Goal: Information Seeking & Learning: Learn about a topic

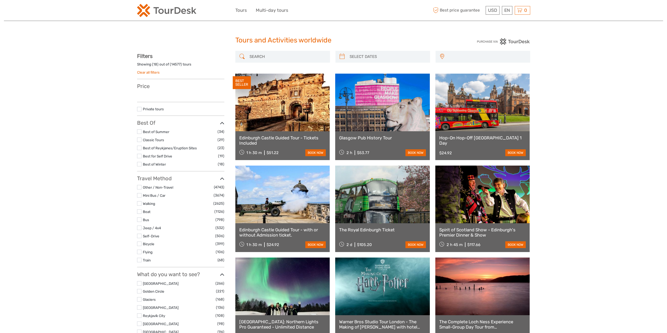
click at [276, 56] on input "search" at bounding box center [287, 56] width 80 height 9
select select
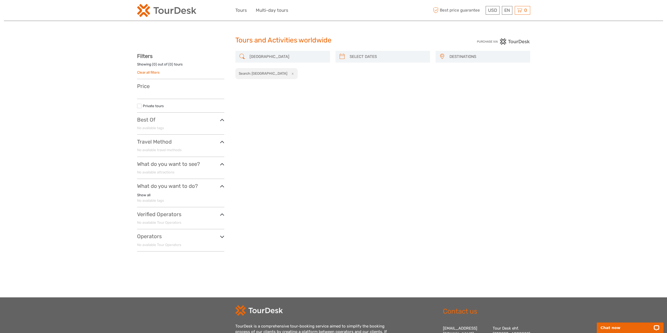
type input "[GEOGRAPHIC_DATA]"
click at [288, 75] on button "x" at bounding box center [291, 74] width 7 height 6
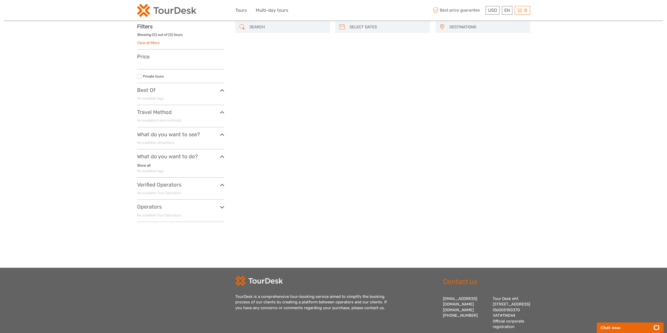
scroll to position [30, 0]
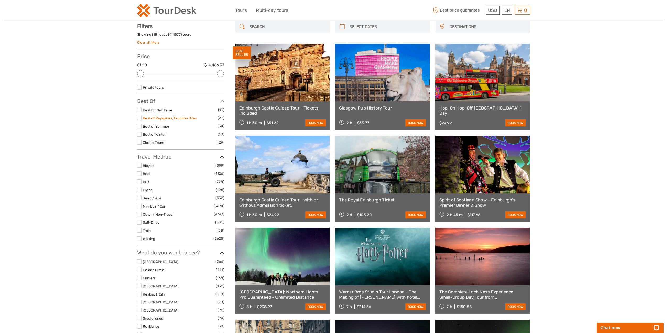
click at [161, 118] on link "Best of Reykjanes/Eruption Sites" at bounding box center [170, 118] width 54 height 4
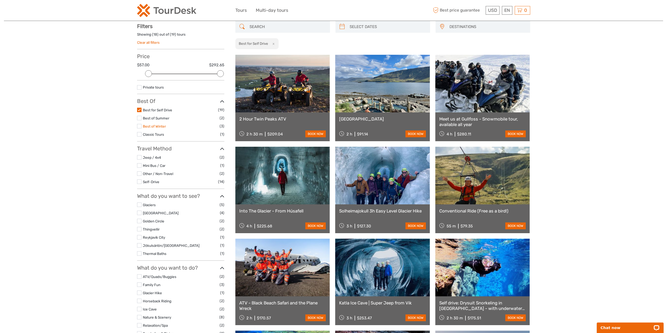
click at [161, 126] on link "Best of Winter" at bounding box center [154, 126] width 23 height 4
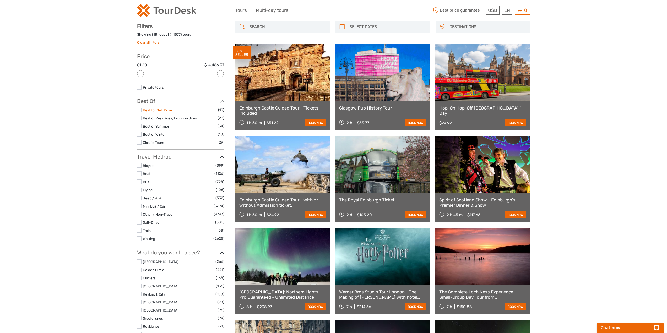
click at [165, 112] on link "Best for Self Drive" at bounding box center [157, 110] width 29 height 4
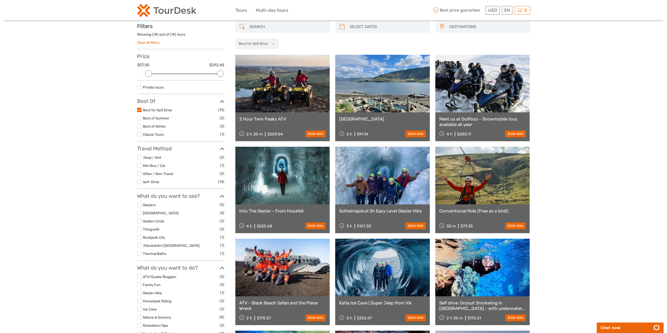
click at [159, 171] on li "Other / Non-Travel (2)" at bounding box center [180, 174] width 87 height 6
click at [159, 174] on link "Other / Non-Travel" at bounding box center [158, 174] width 30 height 4
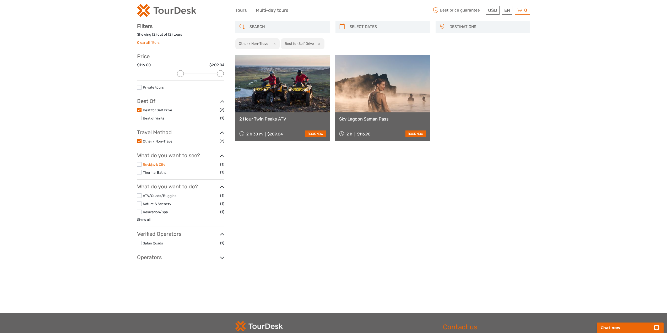
click at [161, 164] on link "Reykjavík City" at bounding box center [154, 164] width 22 height 4
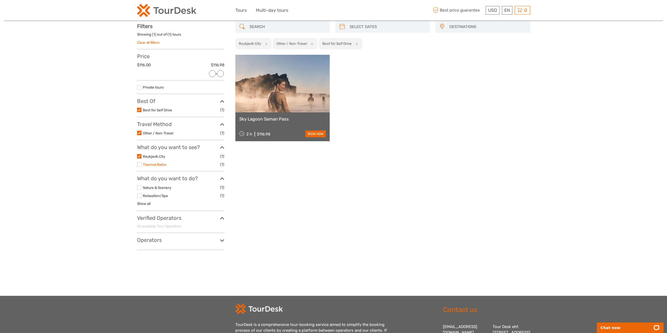
click at [161, 164] on link "Thermal Baths" at bounding box center [155, 164] width 24 height 4
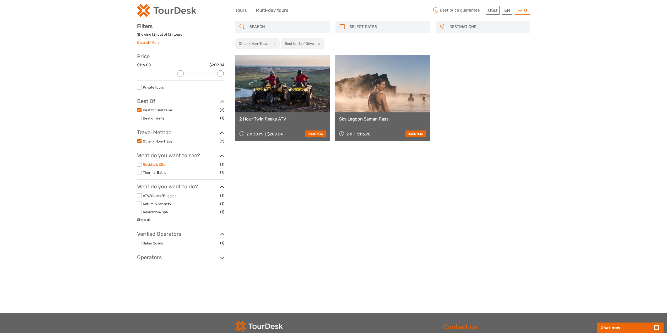
click at [150, 164] on link "Reykjavík City" at bounding box center [154, 164] width 22 height 4
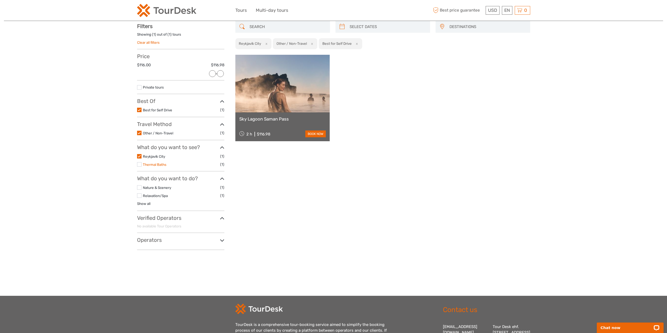
click at [161, 165] on link "Thermal Baths" at bounding box center [155, 164] width 24 height 4
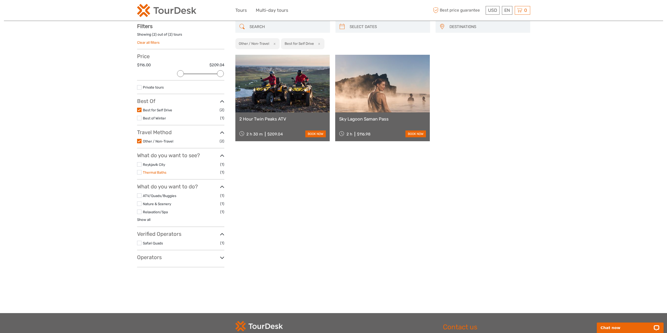
click at [164, 173] on link "Thermal Baths" at bounding box center [155, 172] width 24 height 4
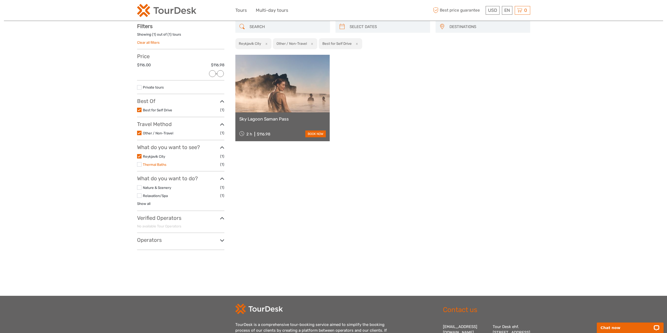
click at [143, 163] on link "Thermal Baths" at bounding box center [155, 164] width 24 height 4
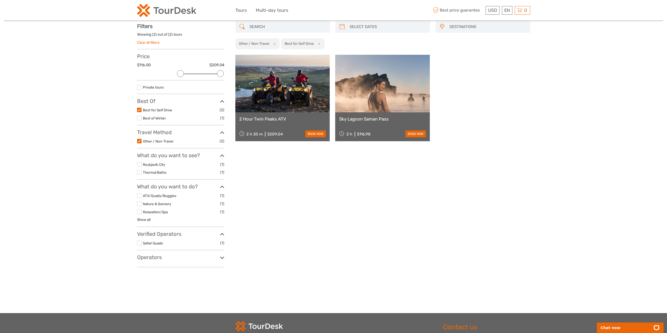
click at [140, 164] on label at bounding box center [139, 164] width 4 height 4
click at [0, 0] on input "checkbox" at bounding box center [0, 0] width 0 height 0
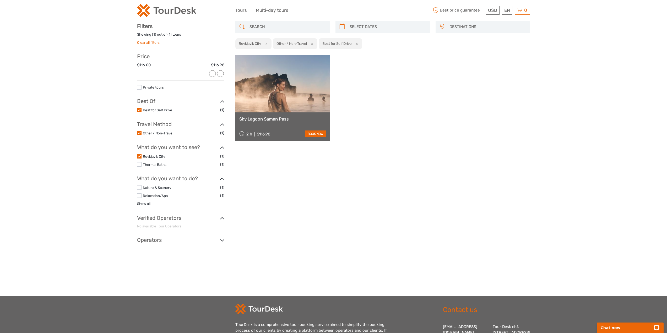
click at [140, 164] on label at bounding box center [139, 164] width 4 height 4
click at [0, 0] on input "checkbox" at bounding box center [0, 0] width 0 height 0
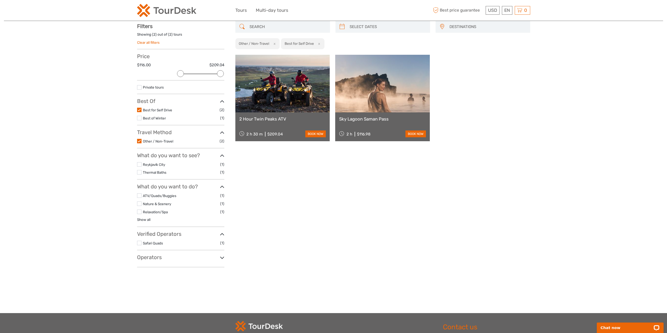
click at [107, 173] on div "Tours and Activities worldwide Tours and Activities worldwide DESTINATIONS [GEO…" at bounding box center [333, 141] width 659 height 343
click at [142, 195] on li "ATV/Quads/Buggies (1)" at bounding box center [180, 196] width 87 height 6
click at [139, 195] on label at bounding box center [139, 195] width 4 height 4
click at [0, 0] on input "checkbox" at bounding box center [0, 0] width 0 height 0
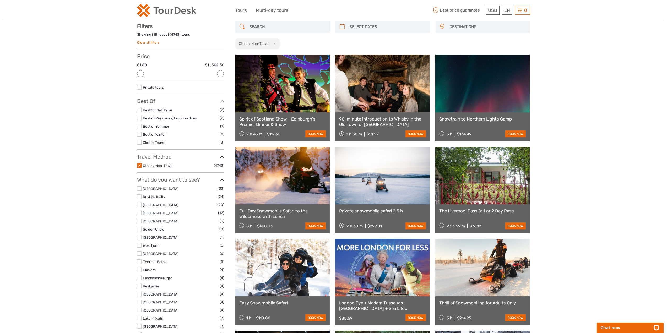
click at [139, 203] on label at bounding box center [139, 205] width 4 height 4
click at [0, 0] on input "checkbox" at bounding box center [0, 0] width 0 height 0
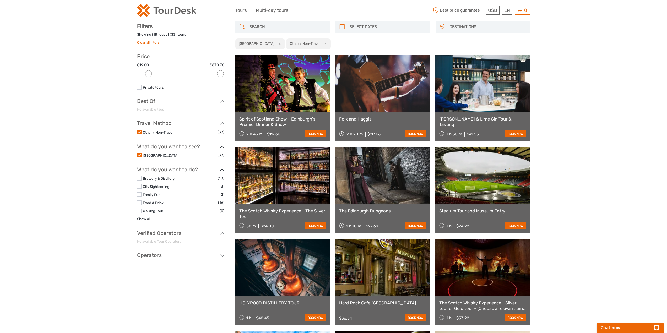
click at [140, 209] on label at bounding box center [139, 211] width 4 height 4
click at [0, 0] on input "checkbox" at bounding box center [0, 0] width 0 height 0
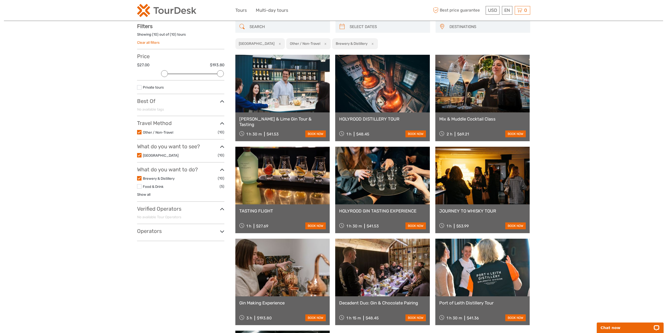
click at [144, 192] on ul "Brewery & Distillery (10) Food & Drink (5) Show all Afternoon, Evening & Night …" at bounding box center [180, 186] width 87 height 22
click at [144, 195] on link "Show all" at bounding box center [143, 194] width 13 height 4
click at [156, 232] on link "History & Culture" at bounding box center [157, 233] width 28 height 4
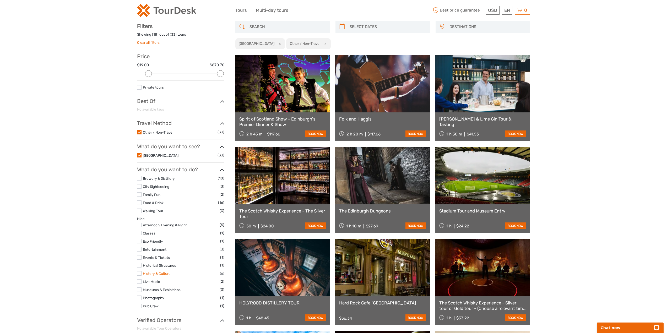
click at [163, 273] on link "History & Culture" at bounding box center [157, 273] width 28 height 4
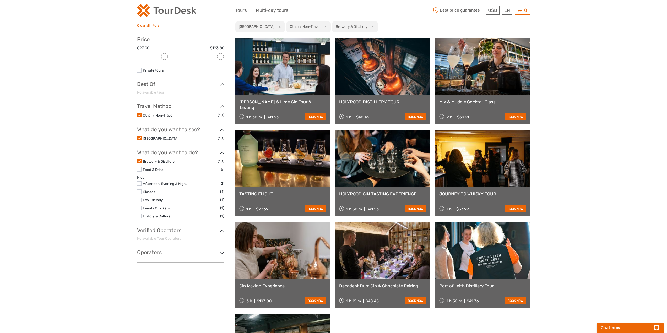
scroll to position [56, 0]
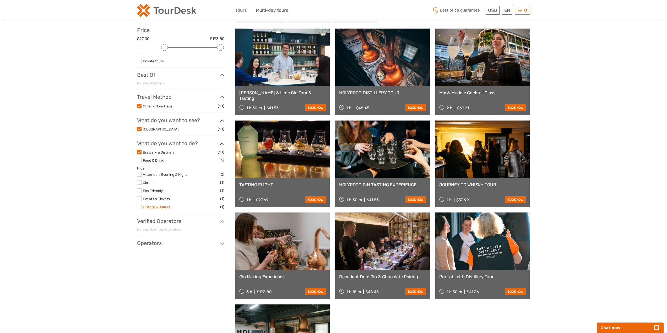
click at [165, 208] on link "History & Culture" at bounding box center [157, 207] width 28 height 4
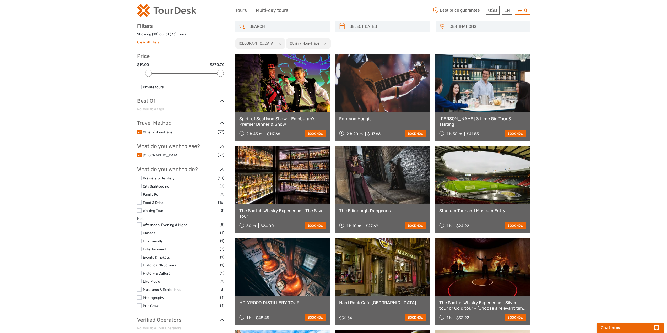
scroll to position [30, 0]
click at [140, 131] on label at bounding box center [139, 132] width 4 height 4
click at [0, 0] on input "checkbox" at bounding box center [0, 0] width 0 height 0
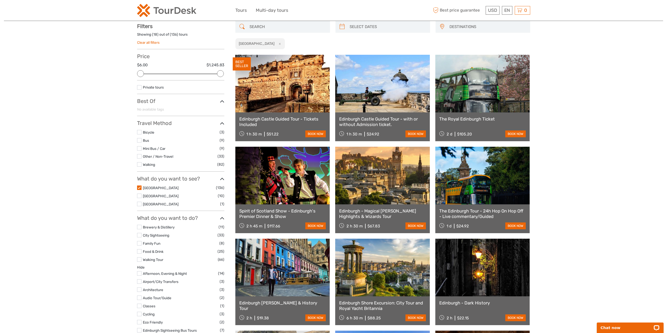
click at [140, 188] on label at bounding box center [139, 188] width 4 height 4
click at [0, 0] on input "checkbox" at bounding box center [0, 0] width 0 height 0
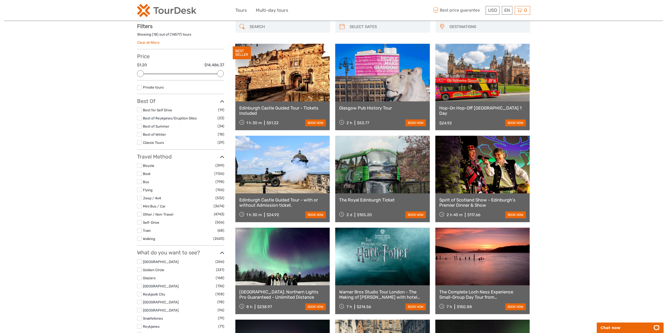
click at [138, 135] on label at bounding box center [139, 134] width 4 height 4
click at [0, 0] on input "checkbox" at bounding box center [0, 0] width 0 height 0
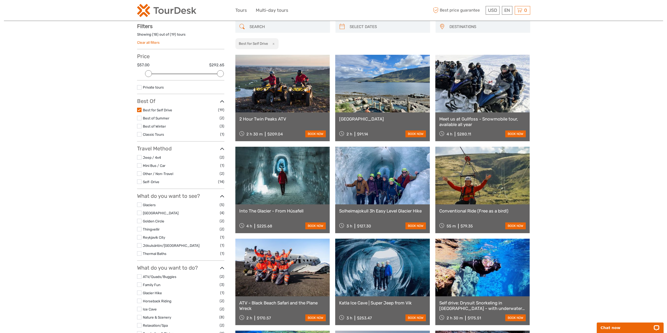
click at [135, 86] on div "Tours and Activities worldwide Tours and Activities worldwide DESTINATIONS [GEO…" at bounding box center [333, 319] width 659 height 699
click at [138, 87] on label at bounding box center [139, 87] width 4 height 4
click at [0, 0] on input "checkbox" at bounding box center [0, 0] width 0 height 0
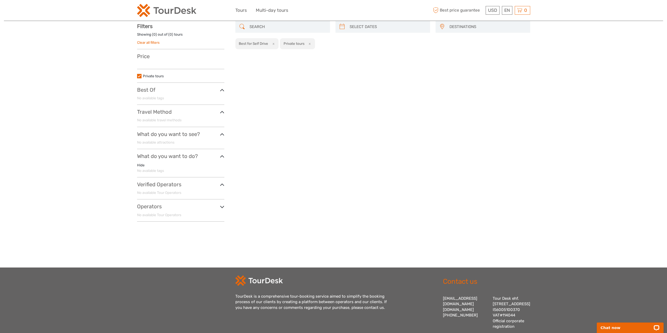
click at [141, 76] on label at bounding box center [139, 76] width 4 height 4
click at [0, 0] on input "checkbox" at bounding box center [0, 0] width 0 height 0
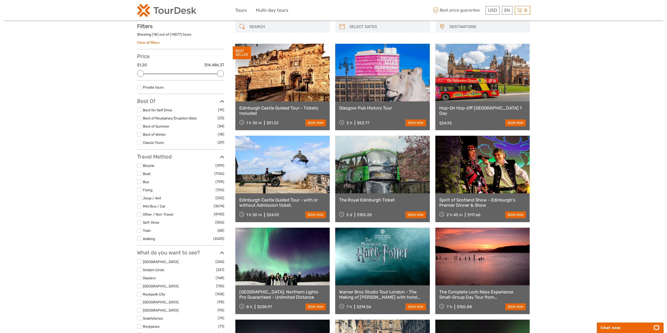
click at [138, 135] on label at bounding box center [139, 134] width 4 height 4
click at [0, 0] on input "checkbox" at bounding box center [0, 0] width 0 height 0
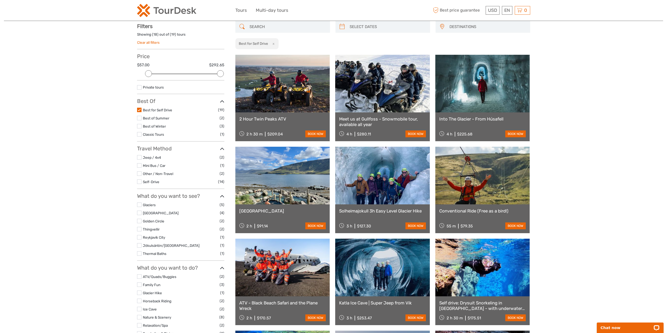
click at [138, 167] on label at bounding box center [139, 165] width 4 height 4
click at [0, 0] on input "checkbox" at bounding box center [0, 0] width 0 height 0
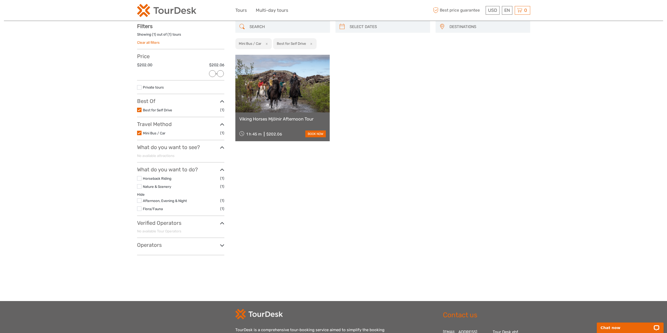
click at [140, 133] on label at bounding box center [139, 133] width 4 height 4
click at [0, 0] on input "checkbox" at bounding box center [0, 0] width 0 height 0
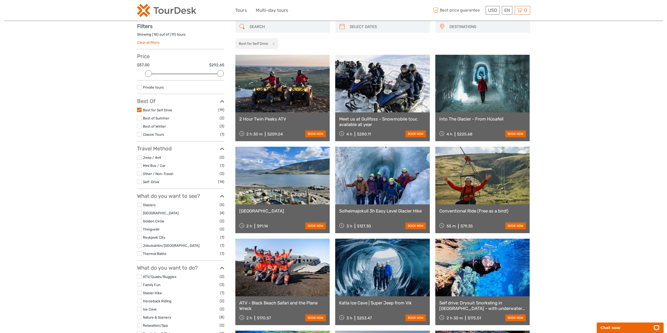
click at [138, 184] on li "Self-Drive (14)" at bounding box center [180, 182] width 87 height 6
click at [138, 184] on label at bounding box center [139, 182] width 4 height 4
click at [0, 0] on input "checkbox" at bounding box center [0, 0] width 0 height 0
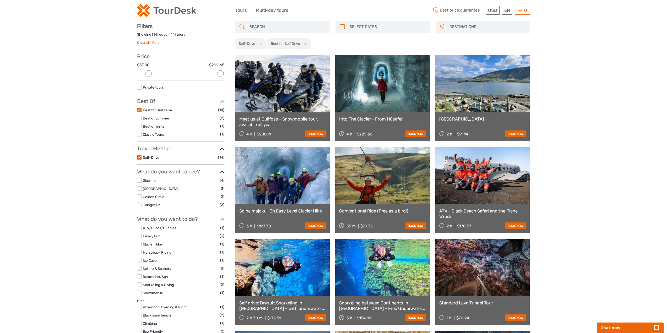
click at [139, 197] on label at bounding box center [139, 196] width 4 height 4
click at [0, 0] on input "checkbox" at bounding box center [0, 0] width 0 height 0
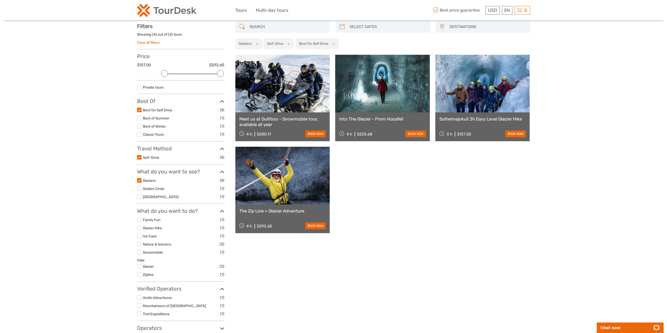
click at [110, 195] on div "Tours and Activities worldwide Tours and Activities worldwide DESTINATIONS [GEO…" at bounding box center [333, 177] width 659 height 414
click at [139, 158] on label at bounding box center [139, 157] width 4 height 4
click at [0, 0] on input "checkbox" at bounding box center [0, 0] width 0 height 0
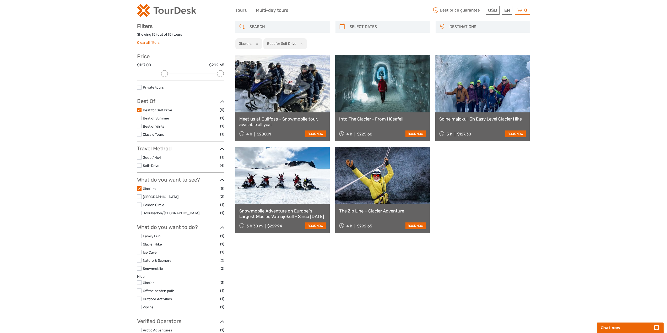
click at [138, 167] on label at bounding box center [139, 165] width 4 height 4
click at [0, 0] on input "checkbox" at bounding box center [0, 0] width 0 height 0
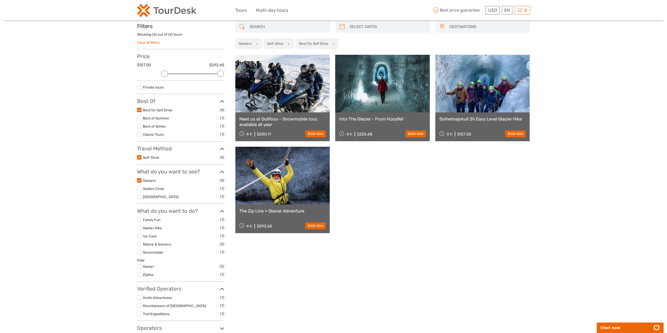
click at [139, 111] on label at bounding box center [139, 110] width 4 height 4
click at [0, 0] on input "checkbox" at bounding box center [0, 0] width 0 height 0
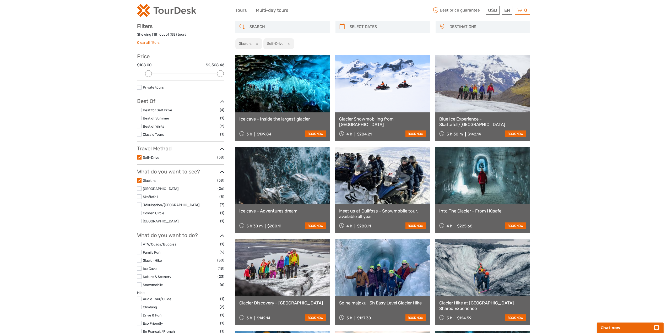
click at [140, 135] on label at bounding box center [139, 134] width 4 height 4
click at [0, 0] on input "checkbox" at bounding box center [0, 0] width 0 height 0
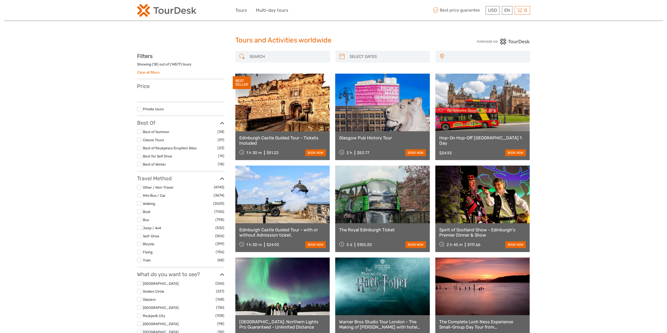
select select
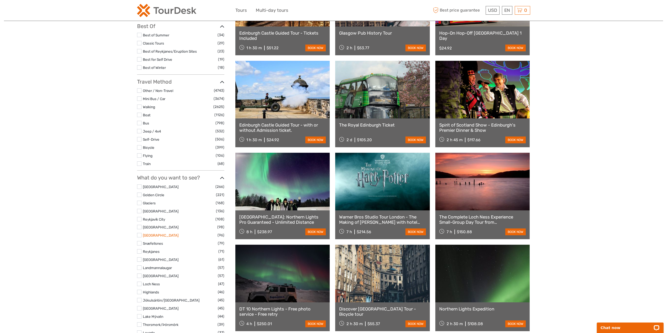
click at [154, 236] on link "[GEOGRAPHIC_DATA]" at bounding box center [161, 235] width 36 height 4
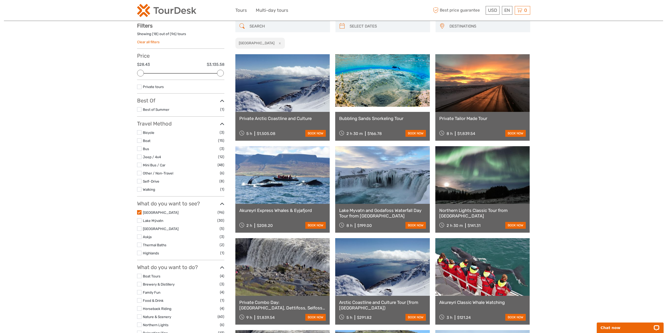
scroll to position [30, 0]
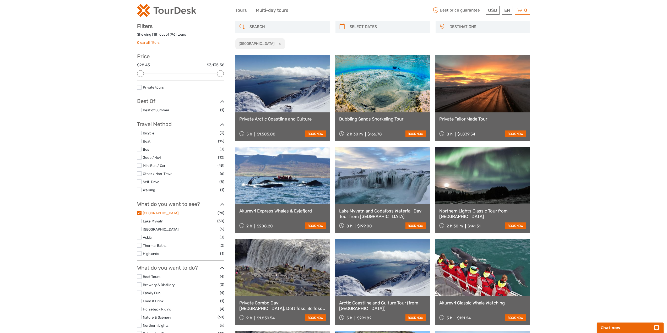
click at [146, 212] on link "[GEOGRAPHIC_DATA]" at bounding box center [161, 213] width 36 height 4
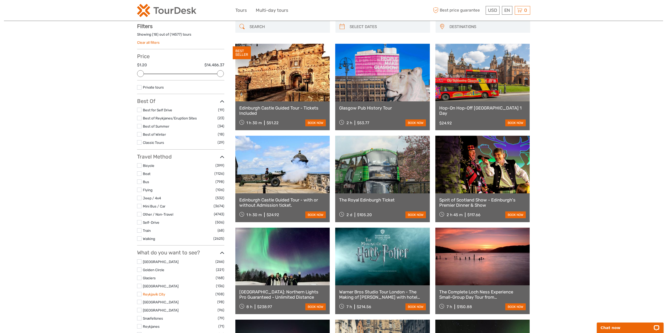
click at [158, 296] on link "Reykjavík City" at bounding box center [154, 294] width 22 height 4
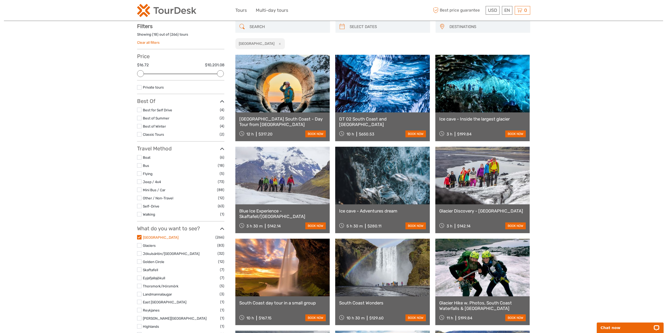
click at [144, 237] on link "[GEOGRAPHIC_DATA]" at bounding box center [161, 237] width 36 height 4
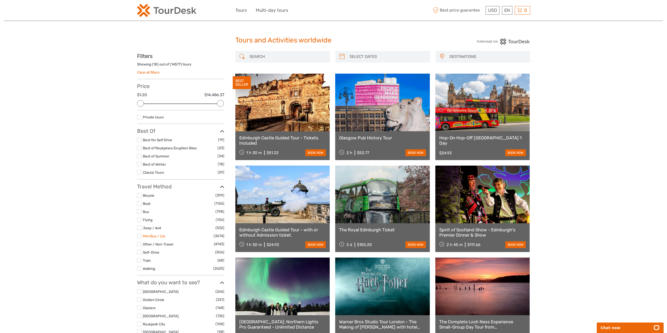
click at [147, 236] on link "Mini Bus / Car" at bounding box center [154, 236] width 23 height 4
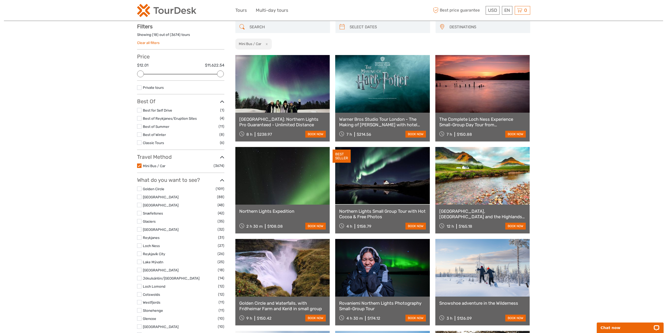
scroll to position [30, 0]
click at [144, 166] on link "Mini Bus / Car" at bounding box center [154, 166] width 23 height 4
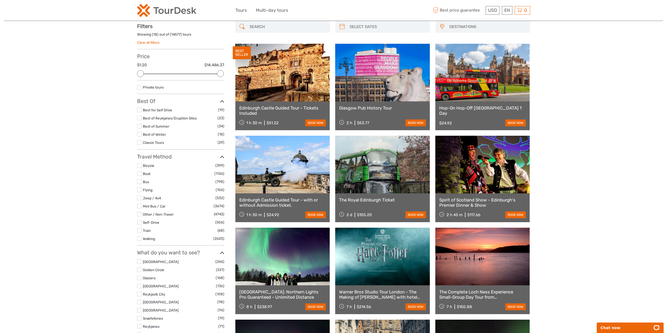
click at [160, 121] on label "Best of Reykjanes/Eruption Sites" at bounding box center [180, 118] width 75 height 6
click at [0, 0] on input "checkbox" at bounding box center [0, 0] width 0 height 0
